Goal: Task Accomplishment & Management: Manage account settings

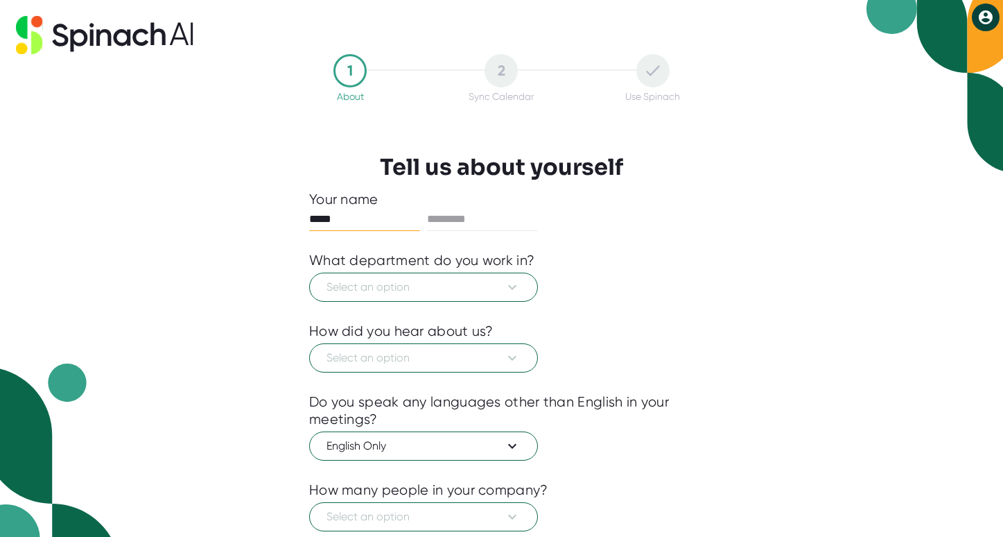
type input "*****"
type input "******"
click at [462, 292] on span "Select an option" at bounding box center [424, 287] width 194 height 17
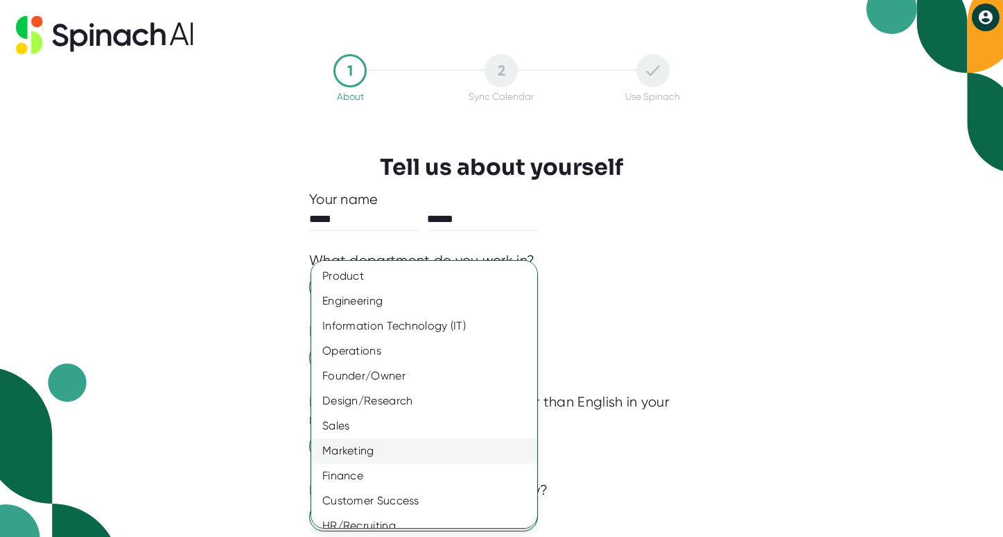
click at [358, 454] on div "Marketing" at bounding box center [424, 450] width 226 height 25
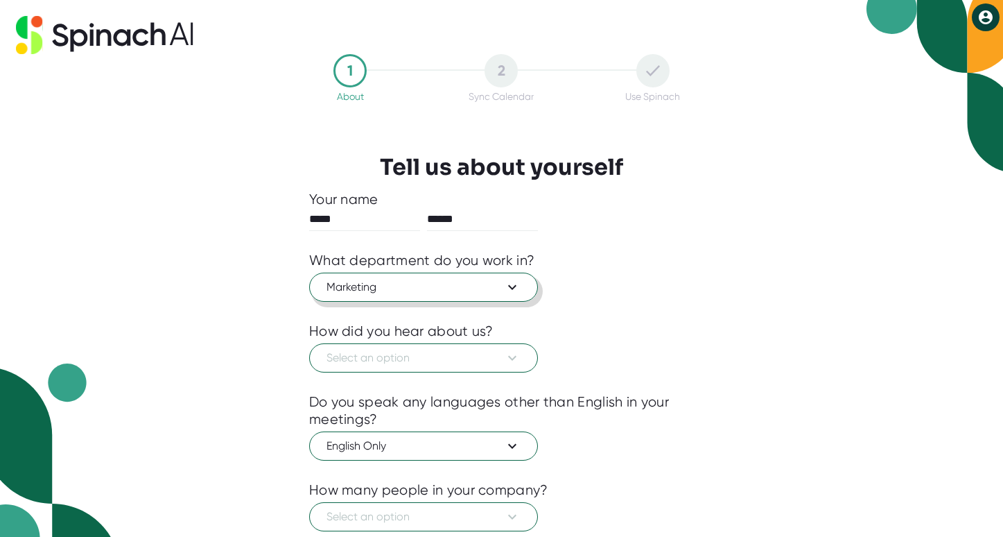
click at [406, 292] on span "Marketing" at bounding box center [424, 287] width 194 height 17
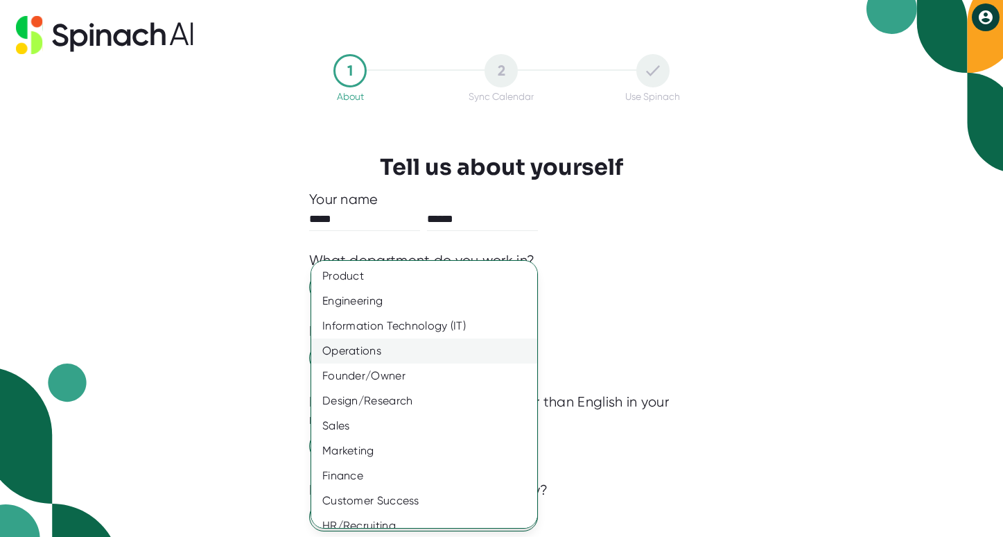
click at [374, 351] on div "Operations" at bounding box center [424, 350] width 226 height 25
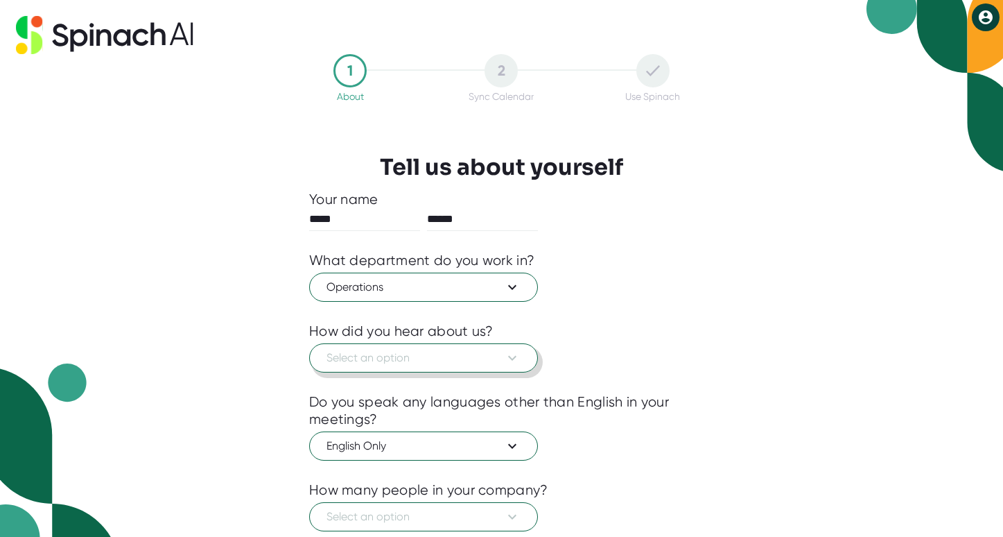
click at [374, 351] on span "Select an option" at bounding box center [424, 357] width 194 height 17
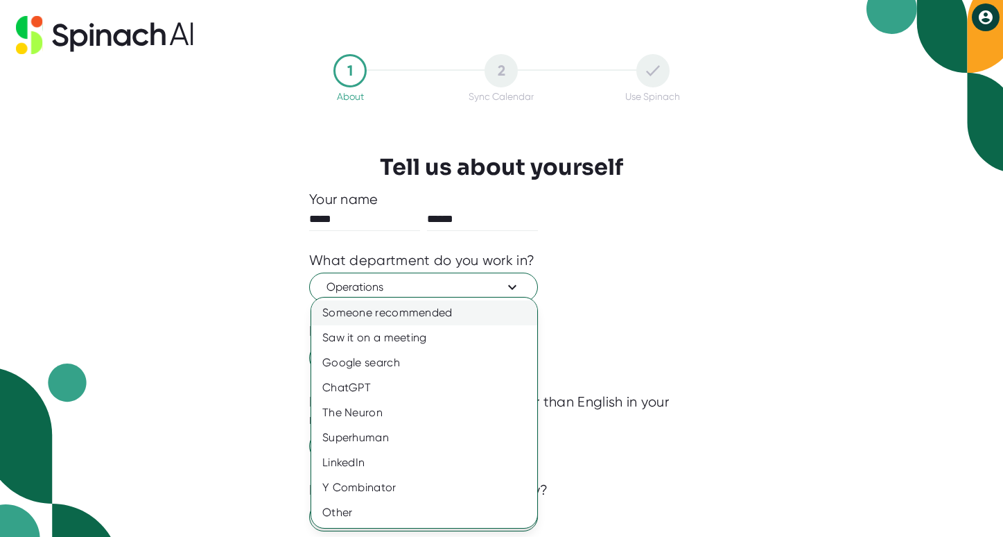
click at [364, 311] on div "Someone recommended" at bounding box center [424, 312] width 226 height 25
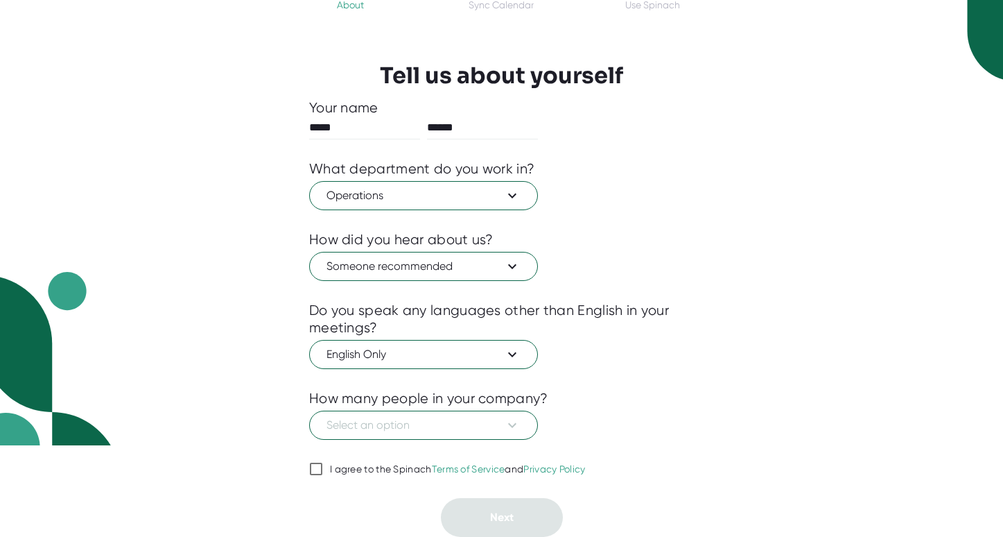
scroll to position [92, 0]
click at [377, 429] on span "Select an option" at bounding box center [424, 425] width 194 height 17
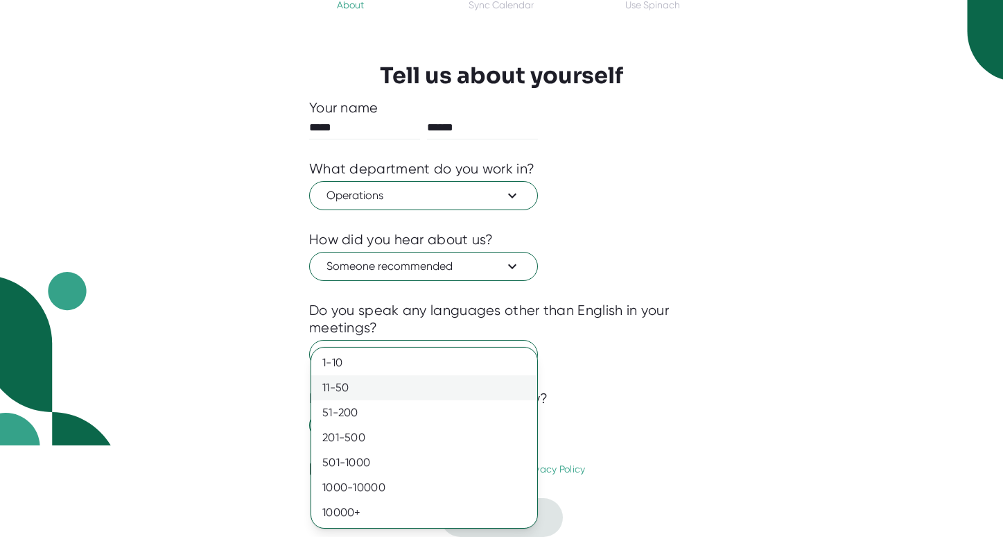
click at [351, 388] on div "11-50" at bounding box center [424, 387] width 226 height 25
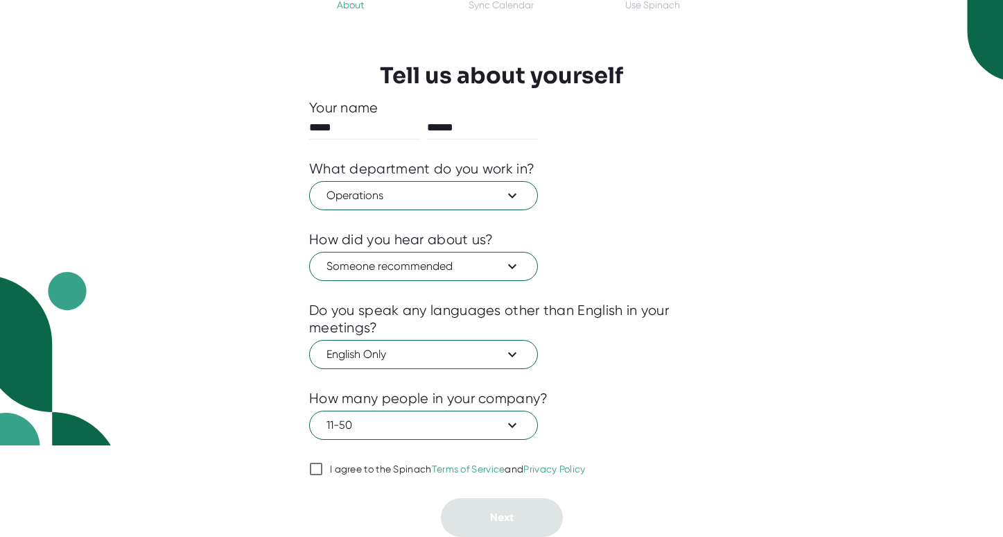
click at [326, 470] on span "I agree to the Spinach Terms of Service and Privacy Policy" at bounding box center [454, 469] width 263 height 12
click at [323, 470] on input "I agree to the Spinach Terms of Service and Privacy Policy" at bounding box center [316, 468] width 14 height 17
checkbox input "true"
click at [488, 512] on button "Next" at bounding box center [502, 517] width 122 height 39
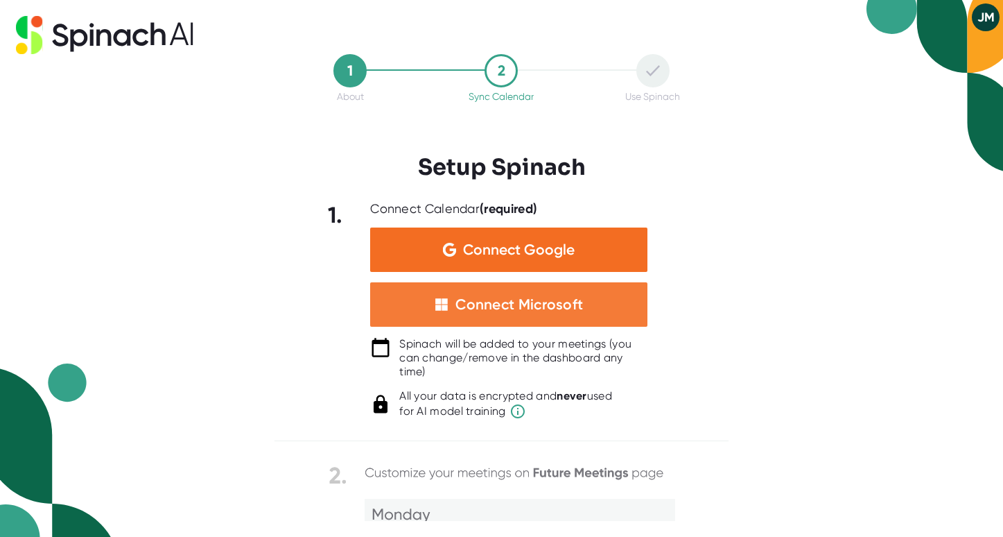
click at [543, 295] on div "Connect Microsoft" at bounding box center [520, 304] width 128 height 18
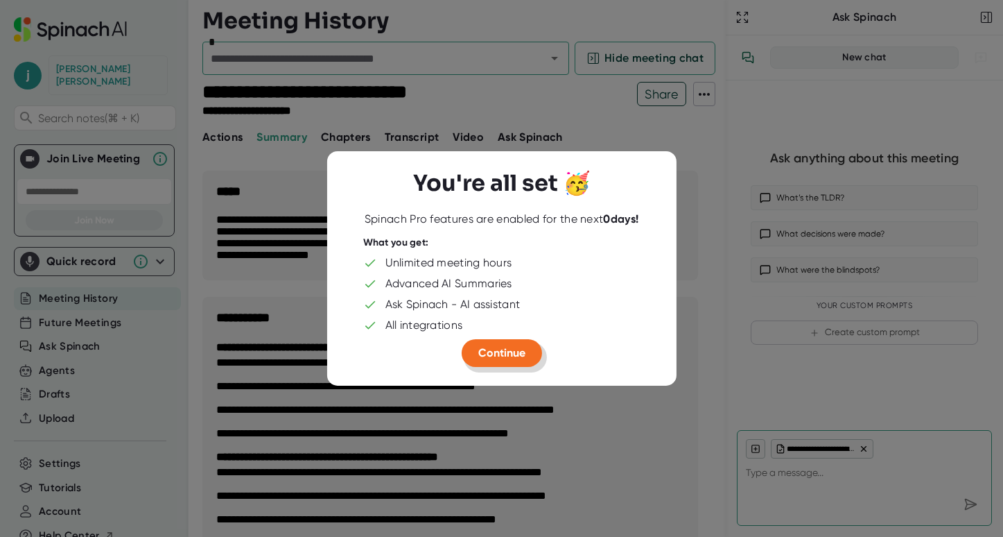
click at [501, 361] on button "Continue" at bounding box center [502, 353] width 80 height 28
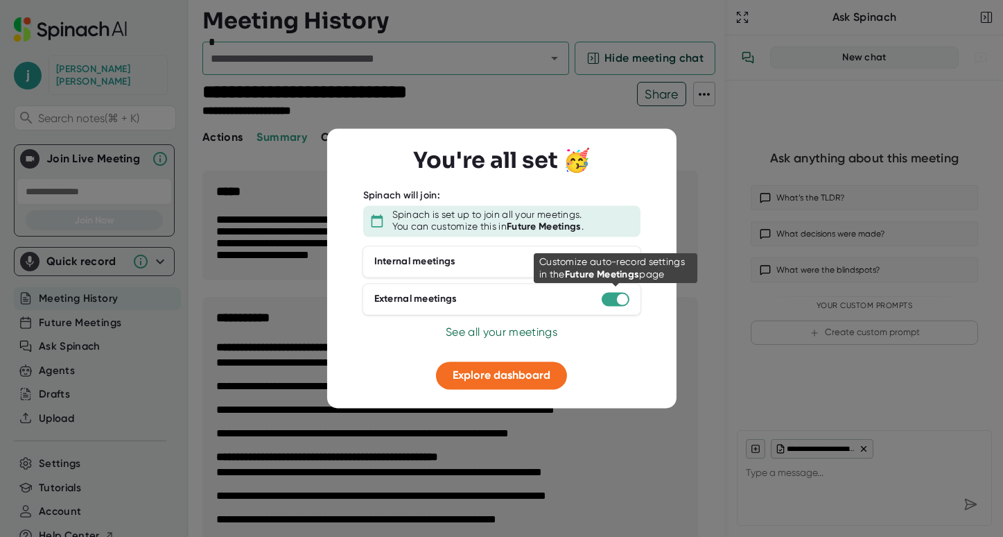
click at [624, 293] on div at bounding box center [622, 298] width 11 height 11
click at [615, 299] on div at bounding box center [616, 299] width 28 height 14
click at [615, 297] on div at bounding box center [616, 299] width 28 height 14
click at [613, 297] on div at bounding box center [616, 299] width 28 height 14
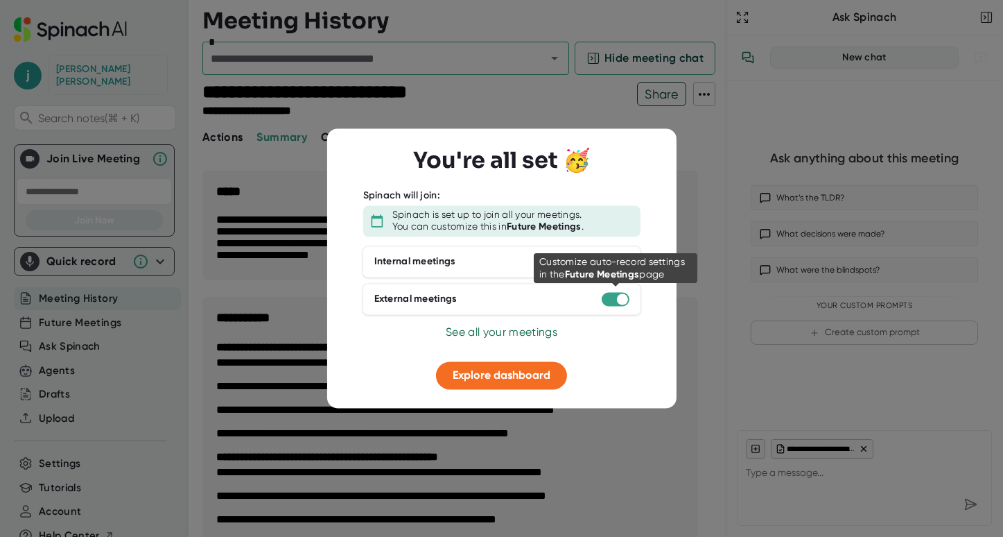
click at [613, 297] on div at bounding box center [616, 299] width 28 height 14
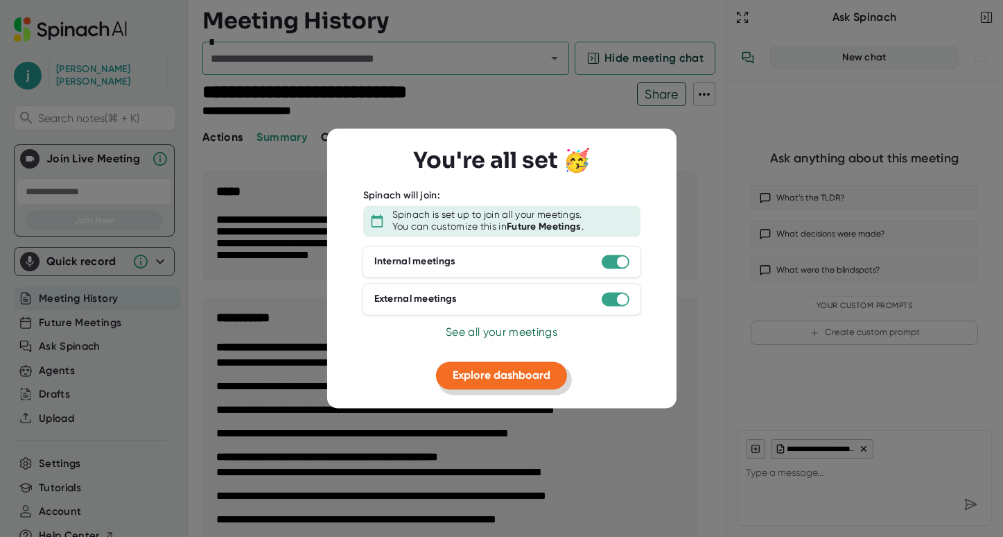
click at [500, 375] on span "Explore dashboard" at bounding box center [502, 374] width 98 height 13
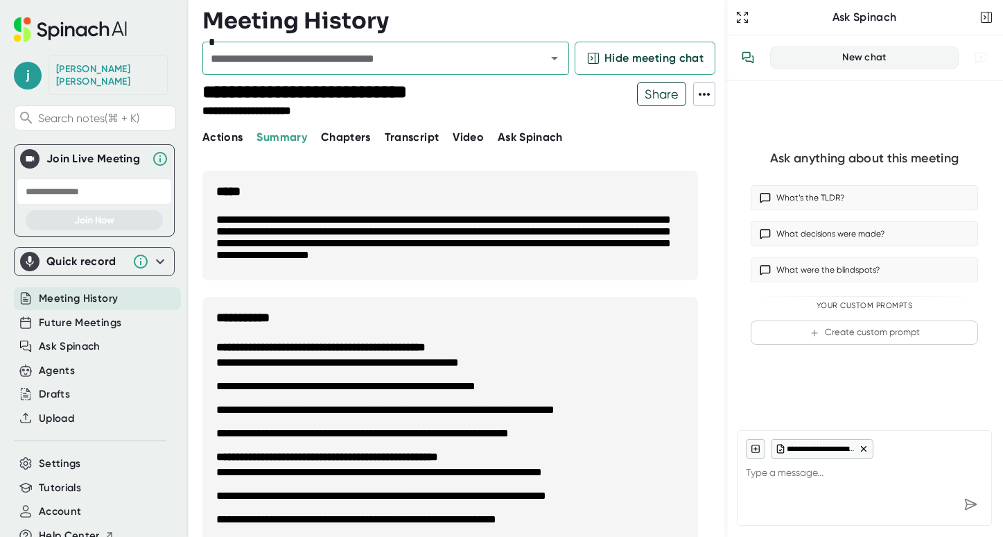
click at [98, 291] on span "Meeting History" at bounding box center [78, 299] width 79 height 16
type textarea "x"
click at [94, 315] on span "Future Meetings" at bounding box center [80, 323] width 83 height 16
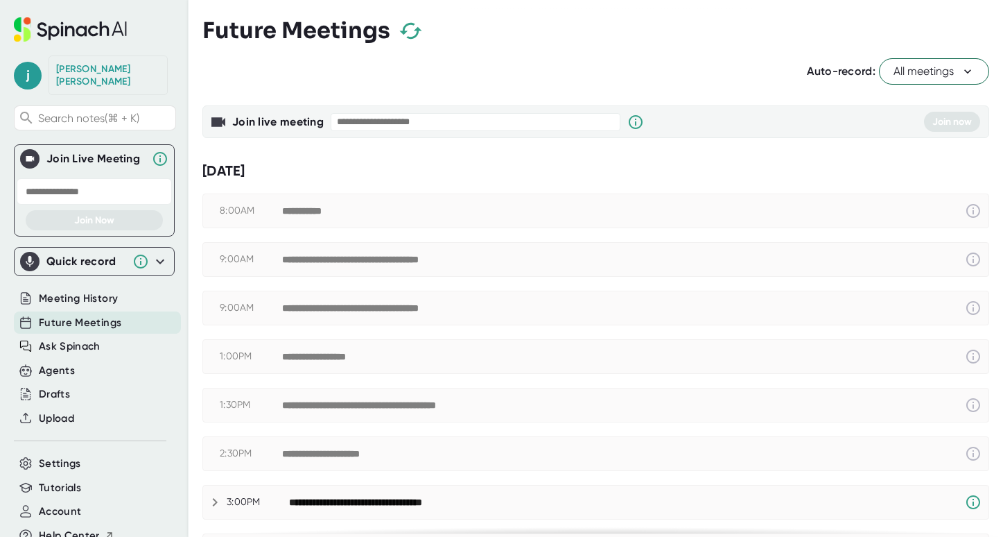
click at [922, 71] on span "All meetings" at bounding box center [934, 71] width 81 height 17
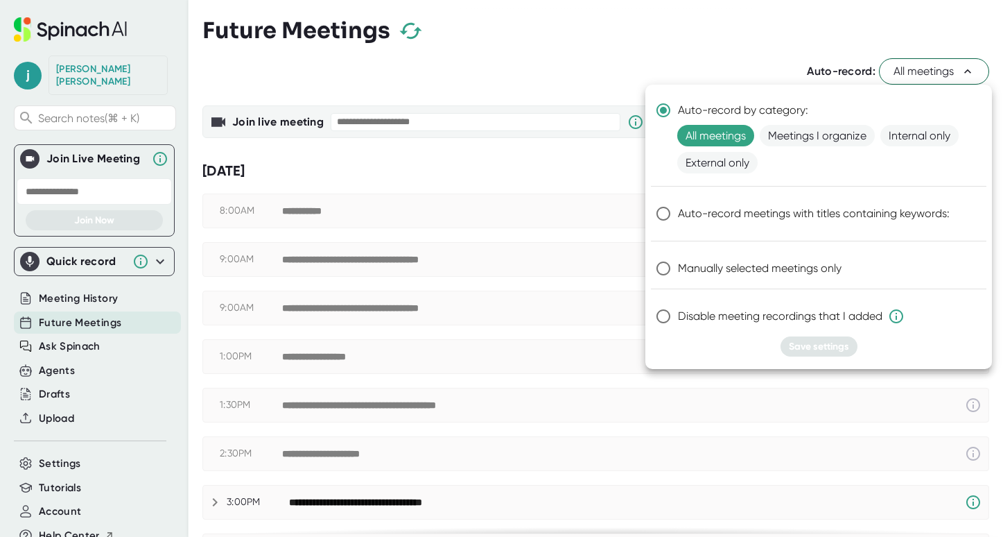
click at [717, 268] on span "Manually selected meetings only" at bounding box center [760, 268] width 164 height 17
click at [678, 268] on input "Manually selected meetings only" at bounding box center [663, 268] width 29 height 29
radio input "true"
click at [809, 351] on span "Save settings" at bounding box center [819, 346] width 60 height 12
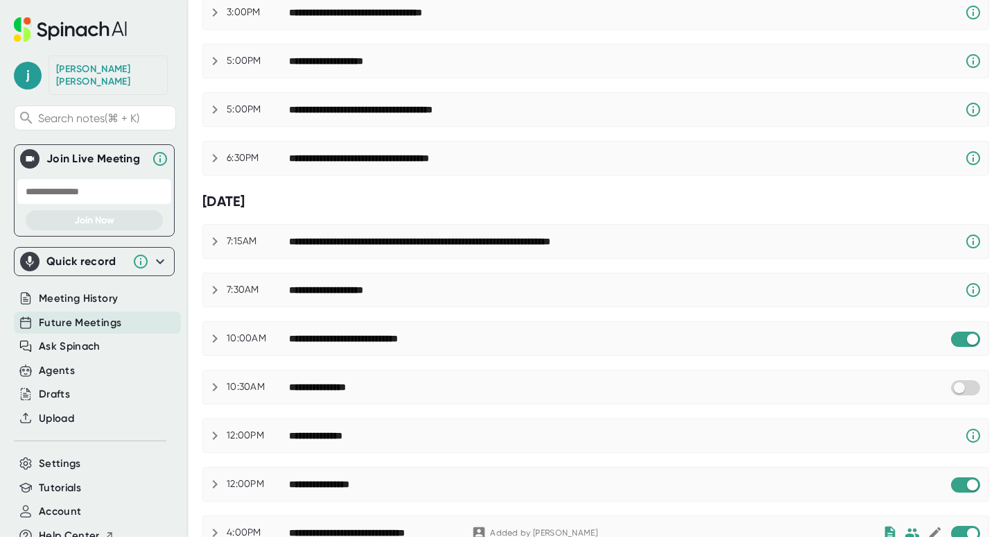
scroll to position [491, 0]
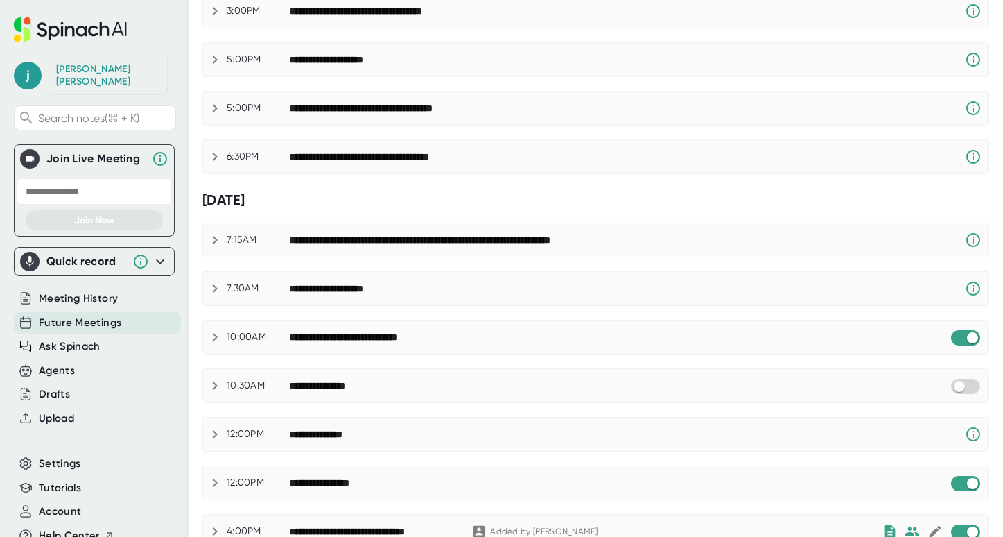
click at [368, 64] on div "**********" at bounding box center [341, 60] width 105 height 12
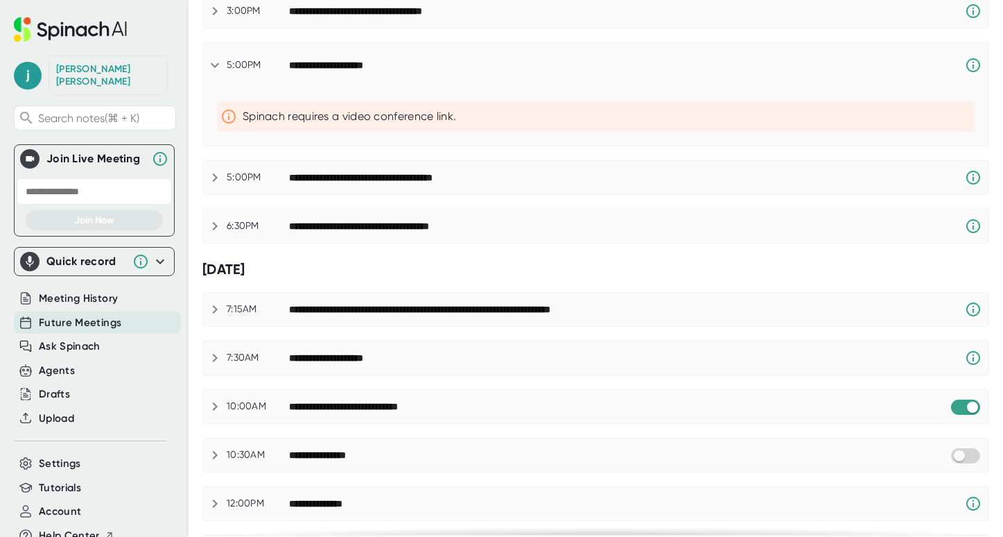
click at [368, 64] on div "**********" at bounding box center [341, 66] width 105 height 12
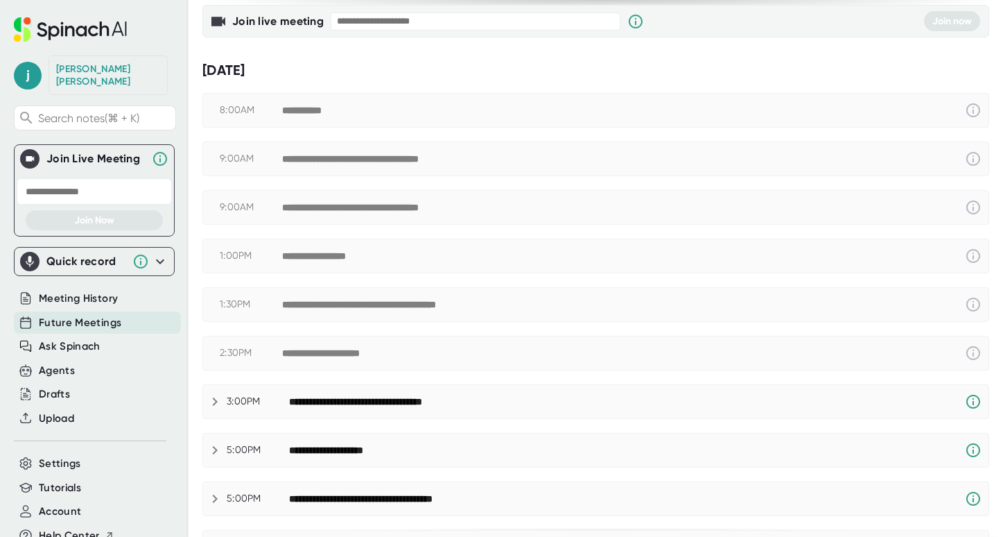
scroll to position [101, 0]
click at [292, 108] on div "**********" at bounding box center [311, 110] width 59 height 12
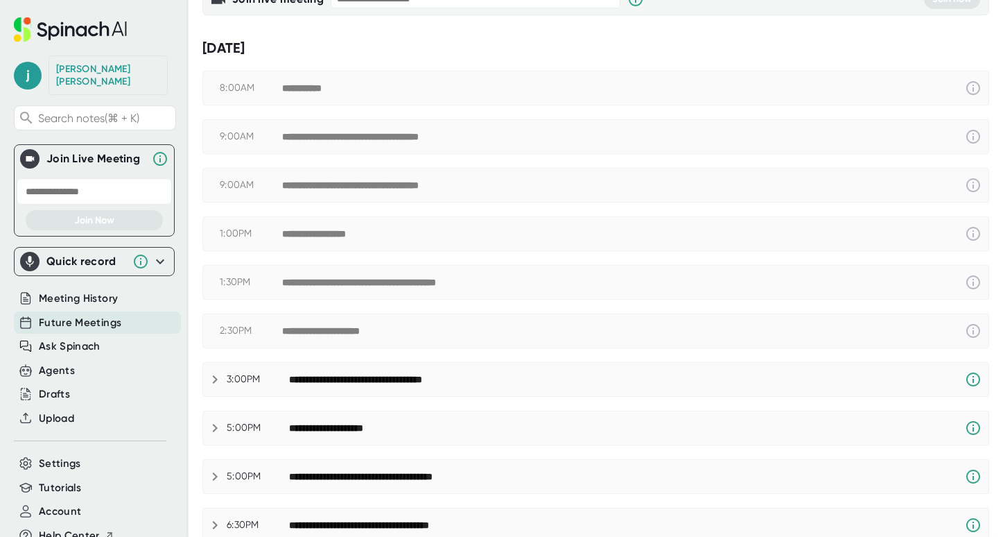
scroll to position [173, 0]
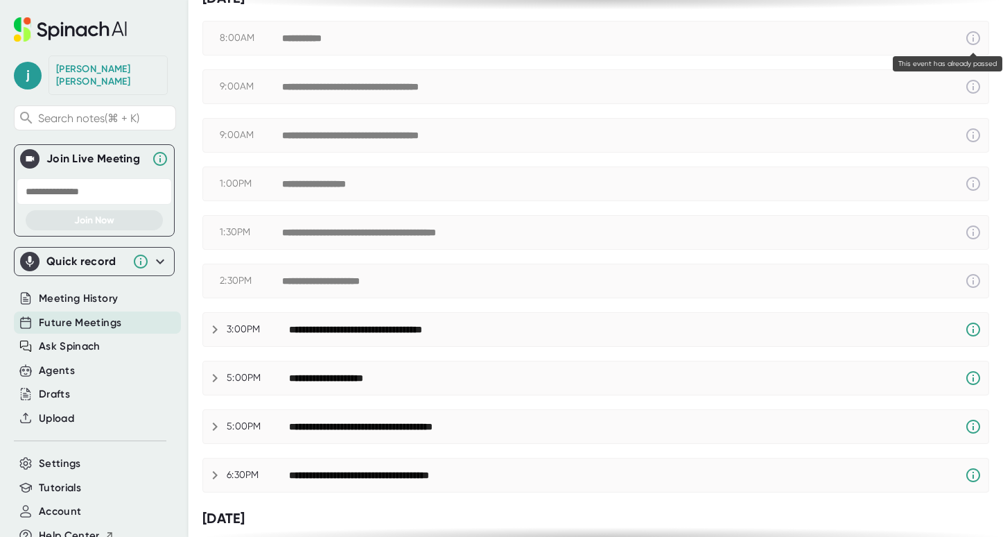
click at [973, 40] on icon at bounding box center [974, 38] width 14 height 14
click at [972, 80] on icon at bounding box center [974, 87] width 14 height 14
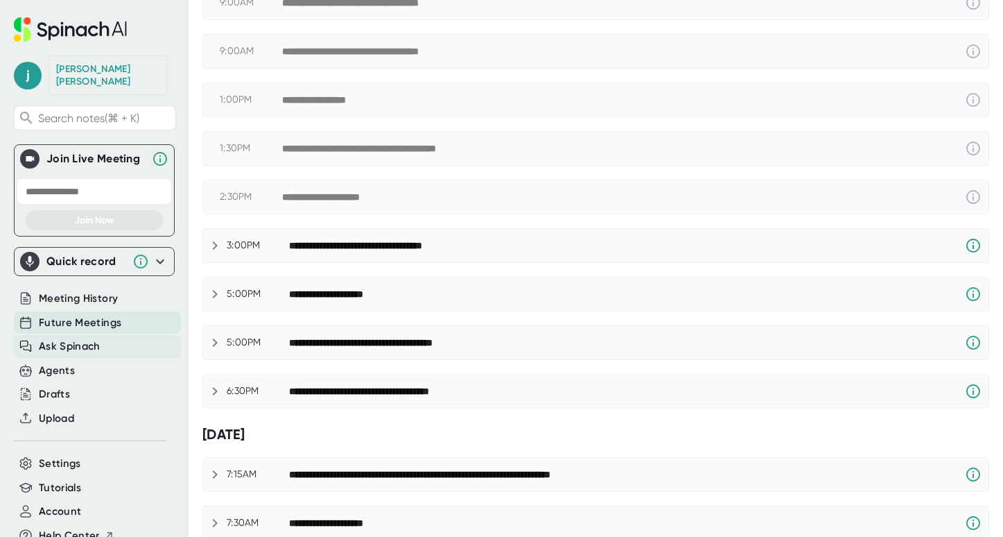
scroll to position [257, 0]
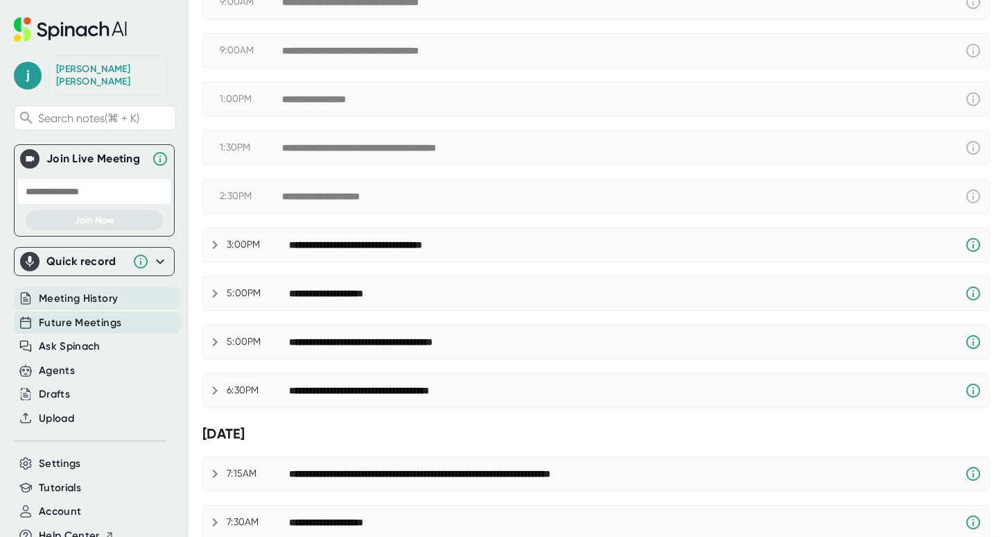
click at [69, 291] on span "Meeting History" at bounding box center [78, 299] width 79 height 16
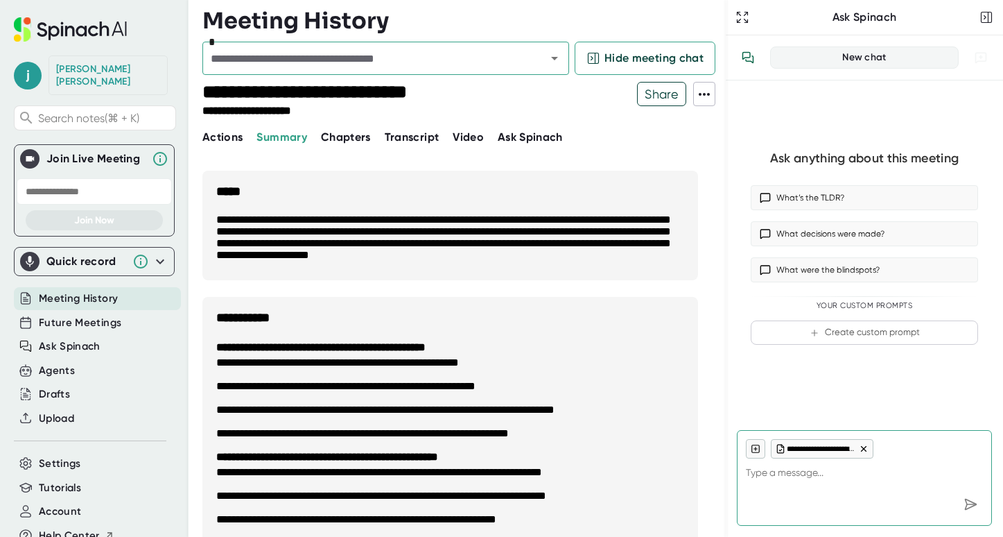
scroll to position [1688, 0]
type textarea "x"
click at [94, 315] on span "Future Meetings" at bounding box center [80, 323] width 83 height 16
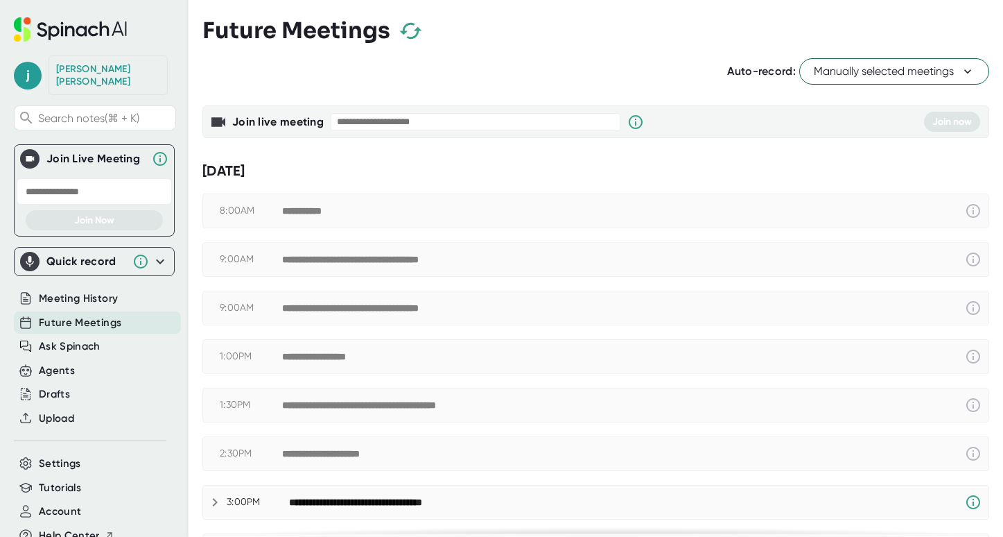
click at [334, 497] on div "**********" at bounding box center [380, 503] width 182 height 12
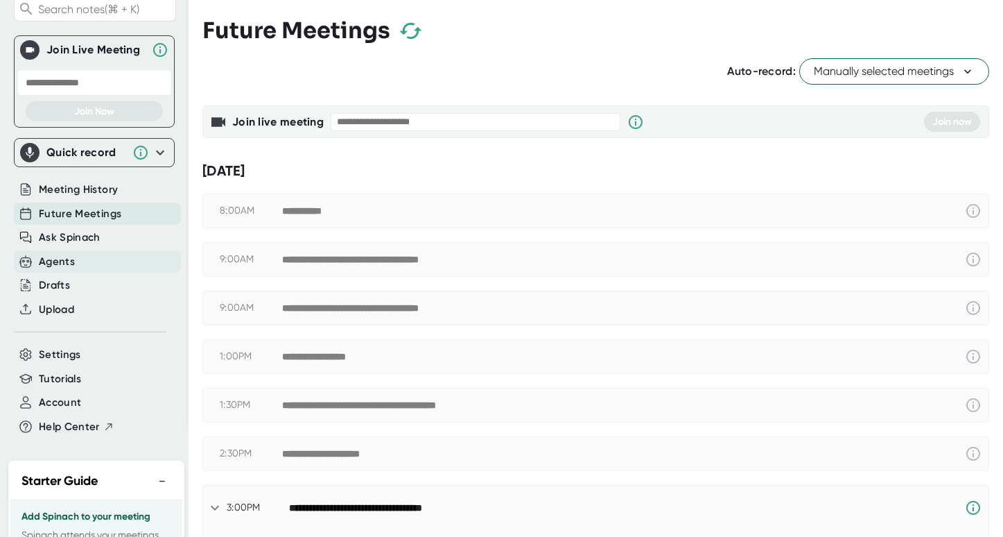
scroll to position [119, 0]
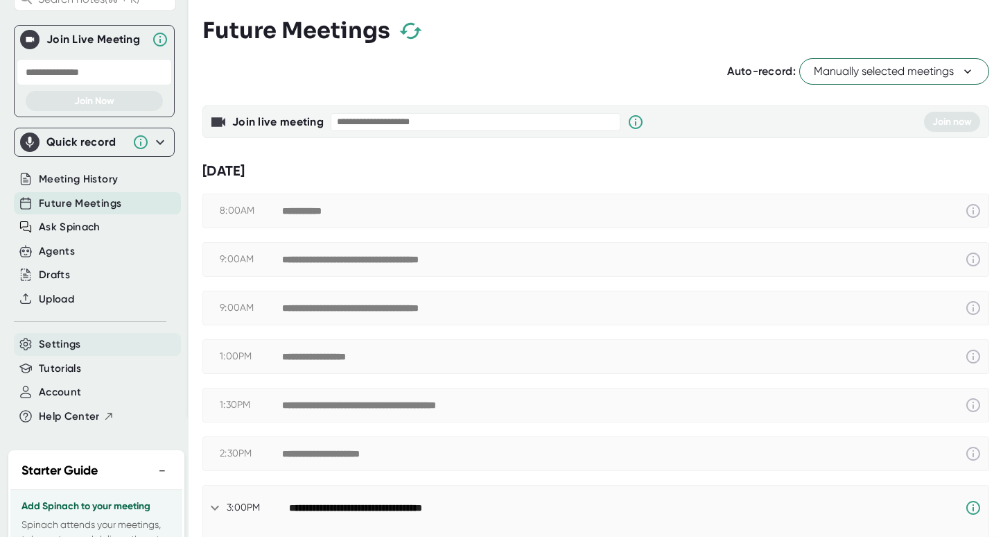
click at [58, 336] on span "Settings" at bounding box center [60, 344] width 42 height 16
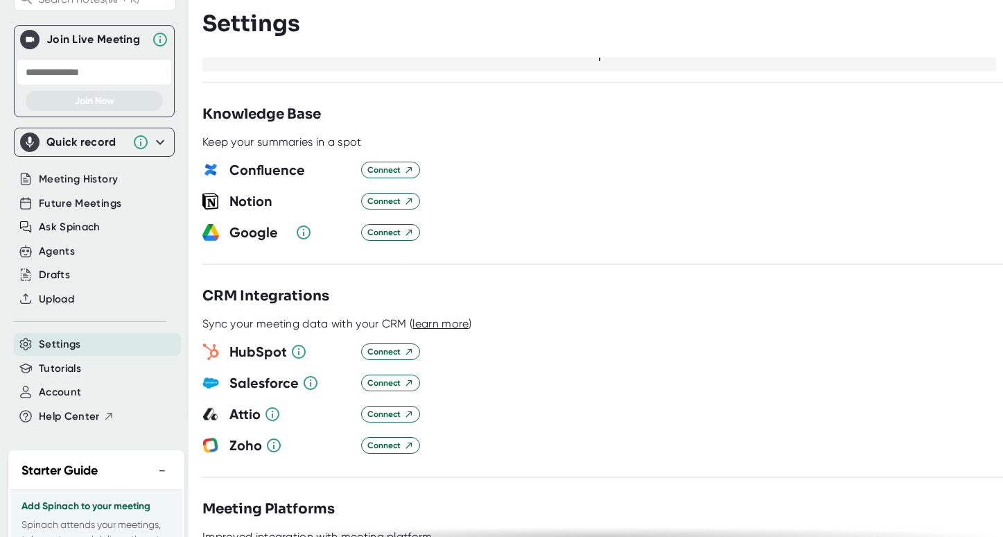
scroll to position [1312, 0]
